Goal: Task Accomplishment & Management: Use online tool/utility

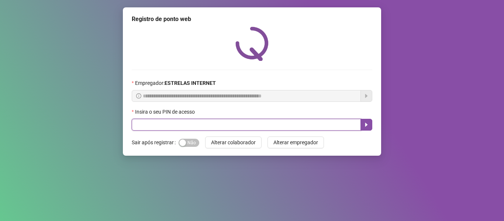
click at [169, 126] on input "text" at bounding box center [246, 125] width 229 height 12
type input "*****"
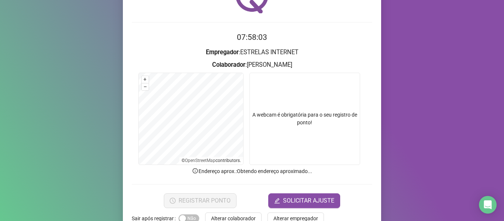
scroll to position [67, 0]
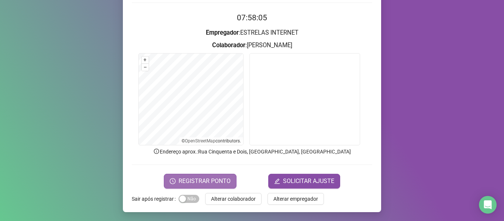
click at [217, 179] on span "REGISTRAR PONTO" at bounding box center [205, 181] width 52 height 9
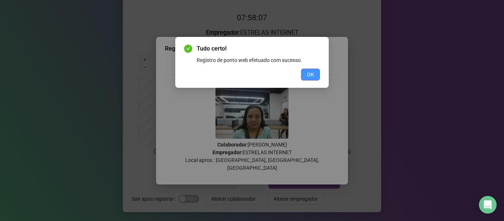
click at [306, 77] on button "OK" at bounding box center [310, 75] width 19 height 12
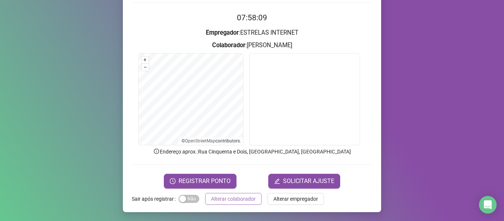
click at [239, 201] on span "Alterar colaborador" at bounding box center [233, 199] width 45 height 8
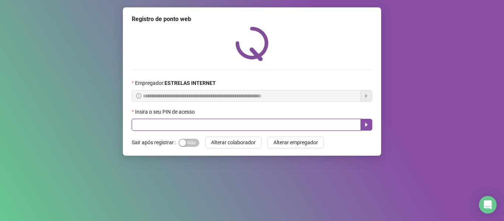
click at [140, 120] on input "text" at bounding box center [246, 125] width 229 height 12
type input "*****"
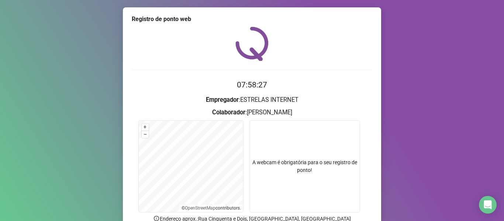
scroll to position [37, 0]
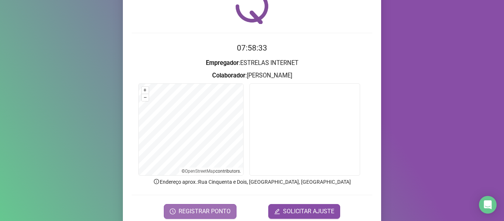
click at [212, 211] on span "REGISTRAR PONTO" at bounding box center [205, 211] width 52 height 9
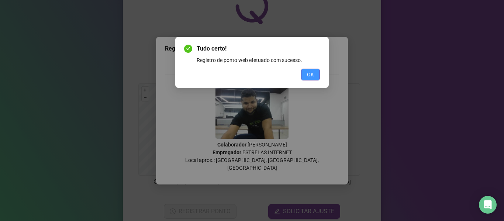
click at [312, 78] on span "OK" at bounding box center [310, 74] width 7 height 8
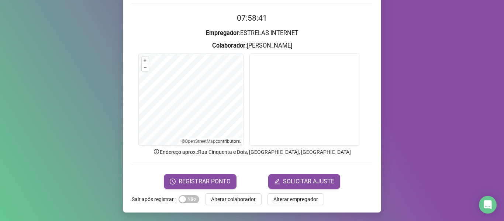
scroll to position [67, 0]
click at [242, 197] on span "Alterar colaborador" at bounding box center [233, 199] width 45 height 8
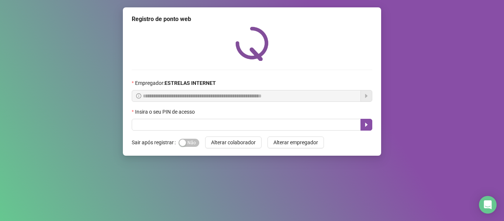
scroll to position [0, 0]
